Goal: Task Accomplishment & Management: Manage account settings

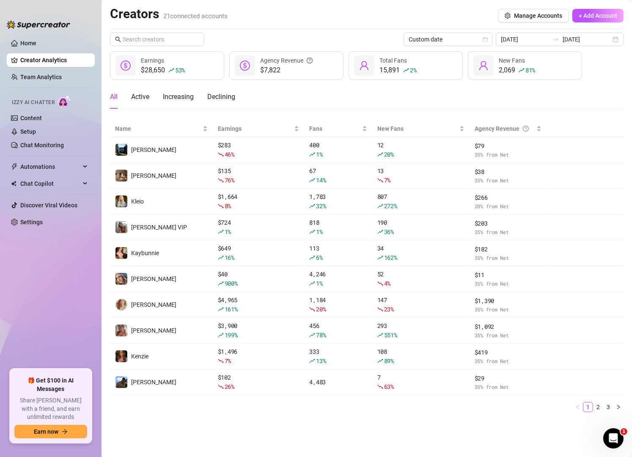
click at [47, 74] on link "Team Analytics" at bounding box center [40, 77] width 41 height 7
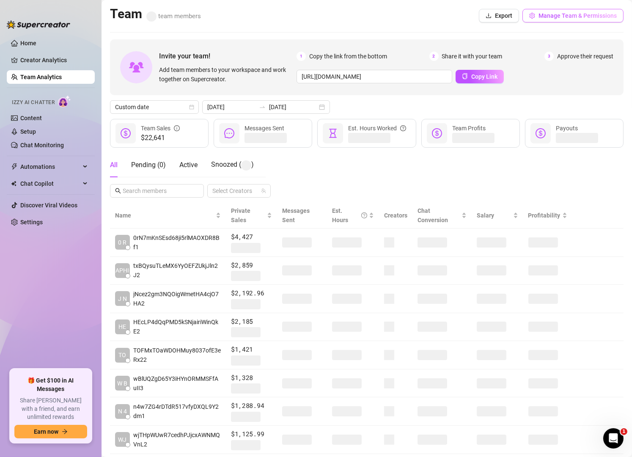
click at [546, 15] on span "Manage Team & Permissions" at bounding box center [578, 15] width 78 height 7
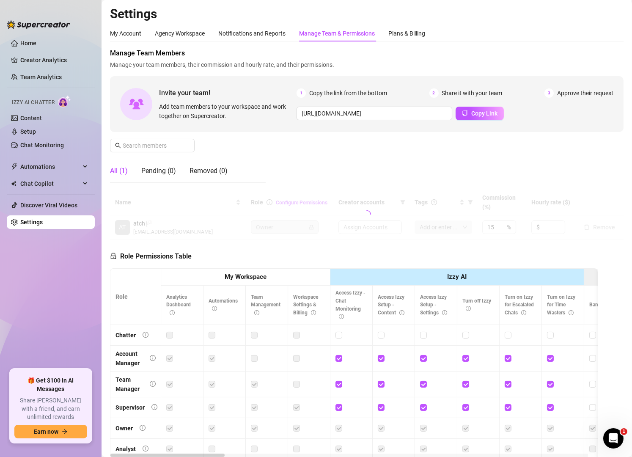
click at [323, 27] on div "Manage Team & Permissions" at bounding box center [337, 33] width 76 height 16
click at [322, 30] on div "Manage Team & Permissions" at bounding box center [337, 33] width 76 height 9
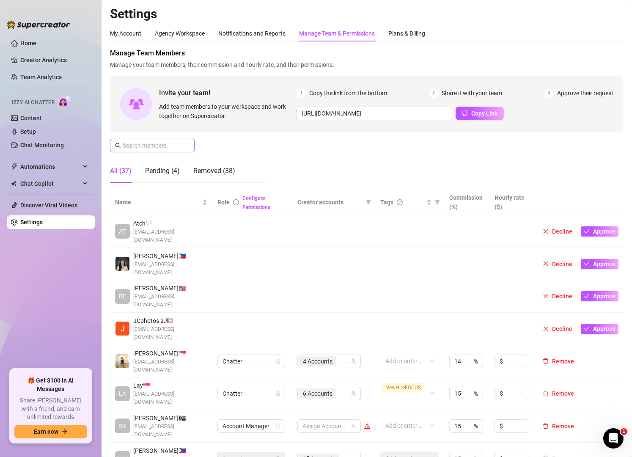
click at [146, 149] on input "text" at bounding box center [153, 145] width 60 height 9
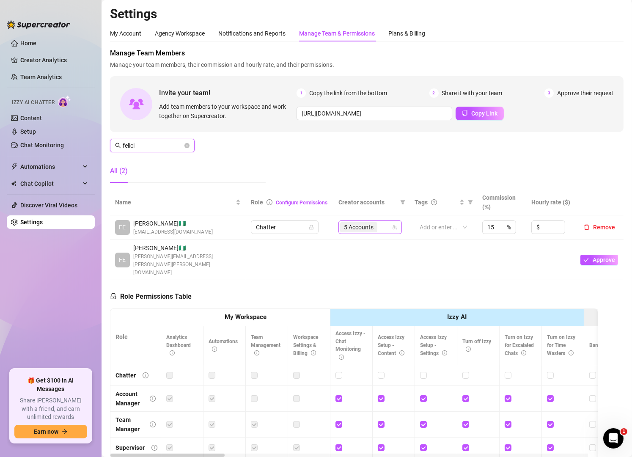
click at [383, 226] on div "5 Accounts" at bounding box center [365, 227] width 51 height 12
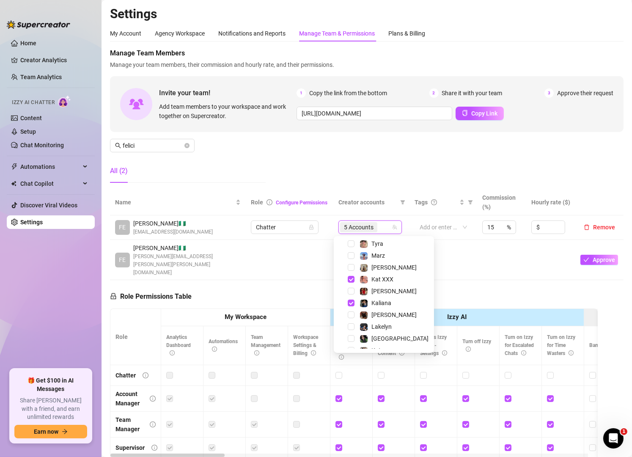
scroll to position [152, 0]
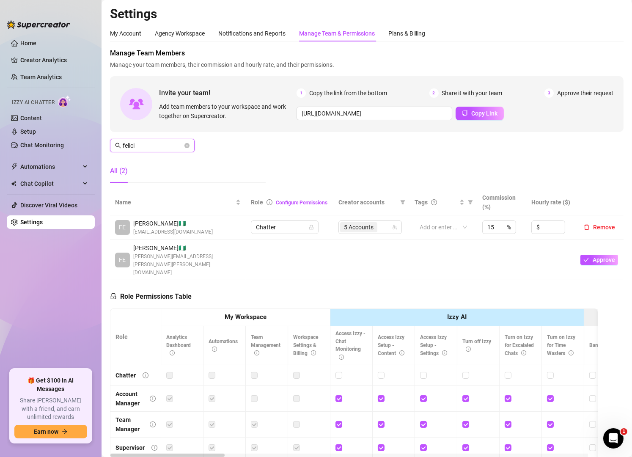
click at [153, 142] on input "felici" at bounding box center [153, 145] width 60 height 9
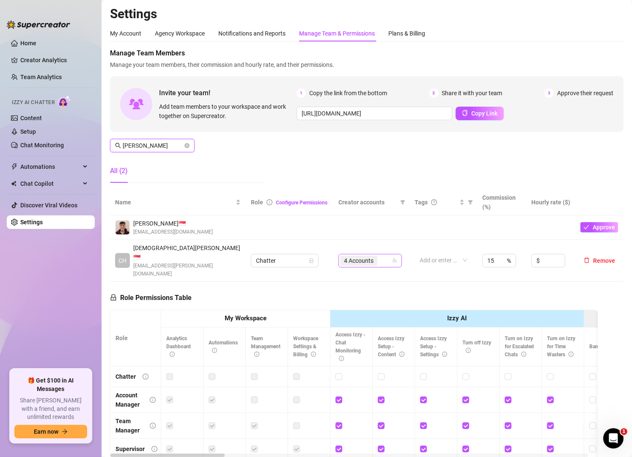
click at [376, 258] on div "4 Accounts" at bounding box center [365, 261] width 51 height 12
type input "[PERSON_NAME]"
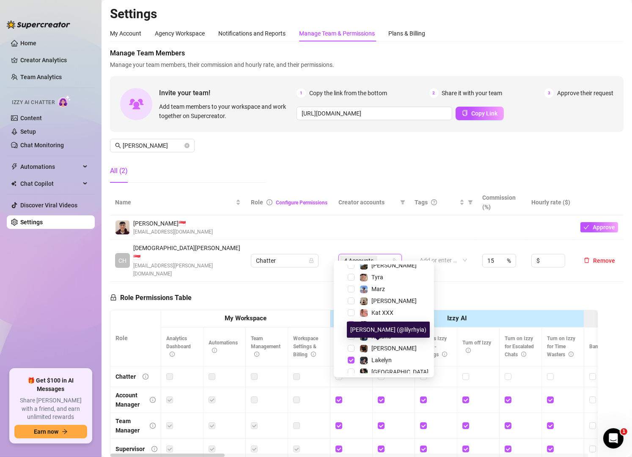
scroll to position [152, 0]
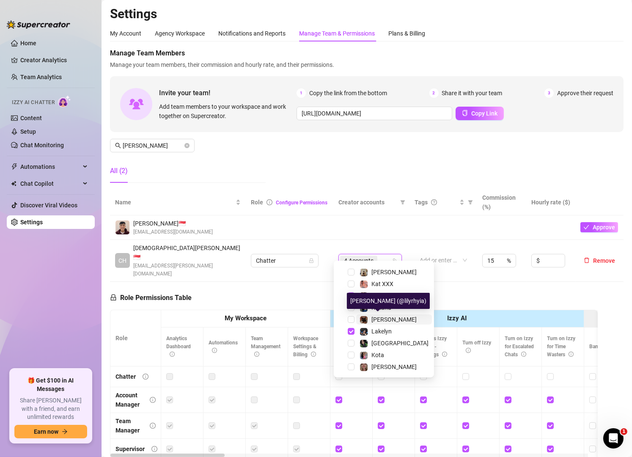
click at [374, 323] on div "[PERSON_NAME]" at bounding box center [394, 319] width 45 height 10
click at [157, 146] on input "[PERSON_NAME]" at bounding box center [153, 145] width 60 height 9
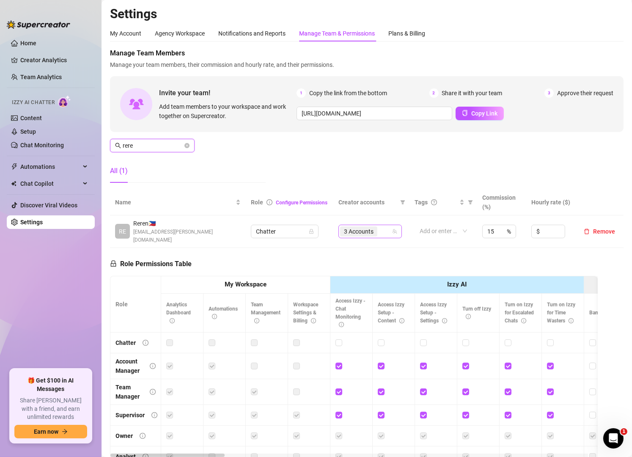
click at [385, 228] on div "3 Accounts" at bounding box center [365, 232] width 51 height 12
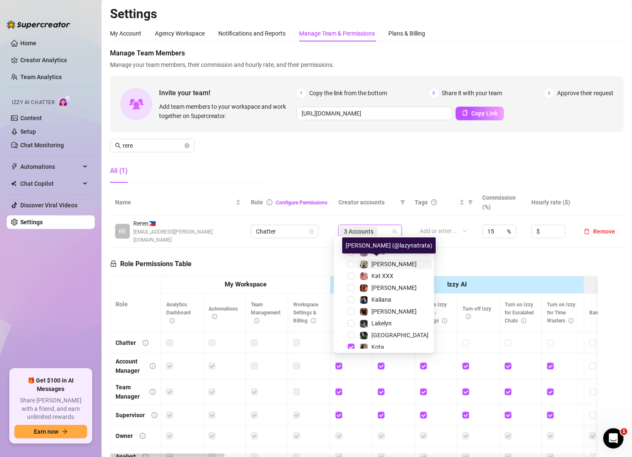
scroll to position [0, 0]
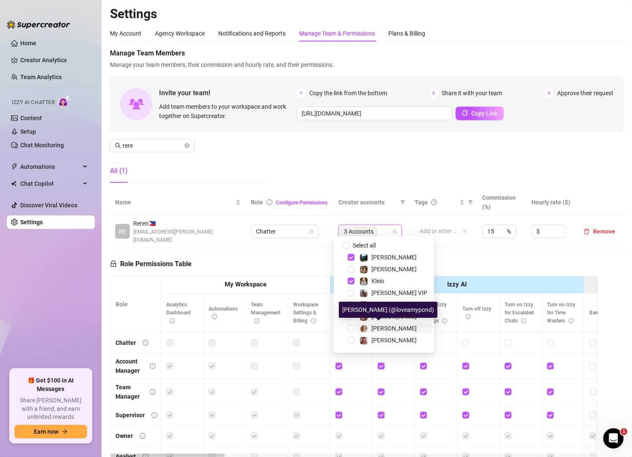
click at [372, 325] on span "[PERSON_NAME]" at bounding box center [394, 328] width 45 height 7
click at [161, 146] on input "rere" at bounding box center [153, 145] width 60 height 9
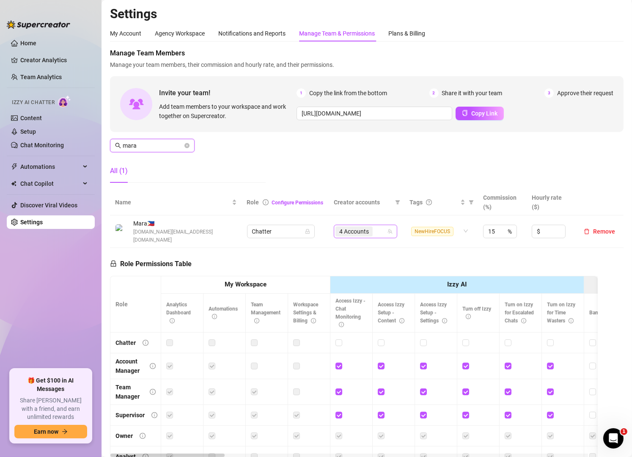
click at [375, 228] on div "4 Accounts" at bounding box center [361, 232] width 51 height 12
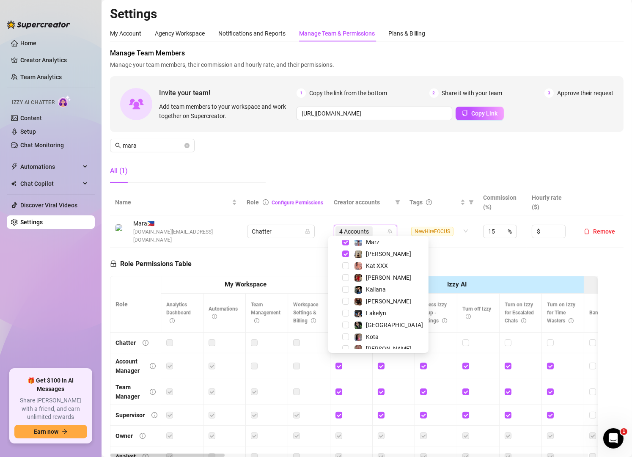
scroll to position [152, 0]
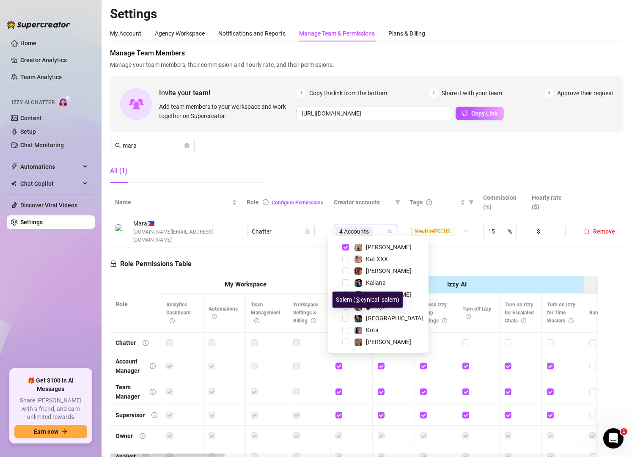
click at [372, 322] on div "[GEOGRAPHIC_DATA]" at bounding box center [394, 318] width 57 height 10
click at [351, 171] on div "Manage Team Members Manage your team members, their commission and hourly rate,…" at bounding box center [367, 118] width 514 height 141
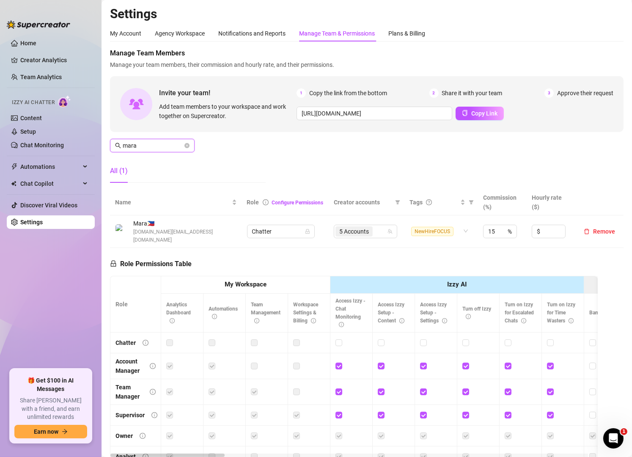
click at [160, 142] on input "mara" at bounding box center [153, 145] width 60 height 9
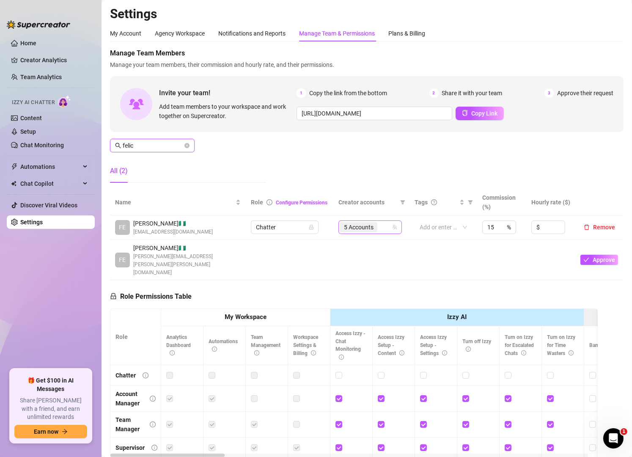
click at [379, 226] on div "5 Accounts" at bounding box center [365, 227] width 51 height 12
type input "felic"
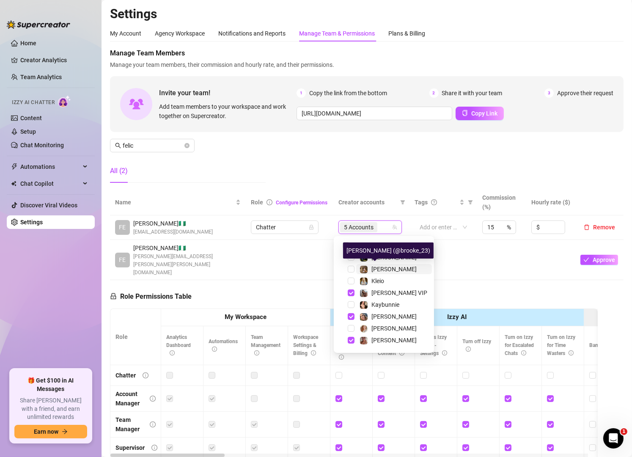
click at [375, 267] on span "[PERSON_NAME]" at bounding box center [394, 269] width 45 height 7
click at [384, 133] on div "Manage Team Members Manage your team members, their commission and hourly rate,…" at bounding box center [367, 118] width 514 height 141
